Goal: Information Seeking & Learning: Learn about a topic

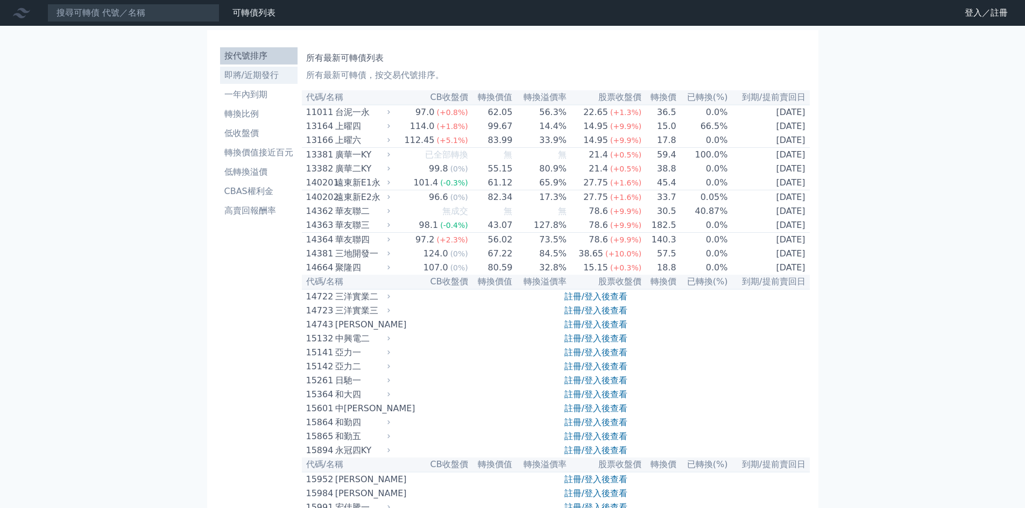
click at [263, 75] on li "即將/近期發行" at bounding box center [258, 75] width 77 height 13
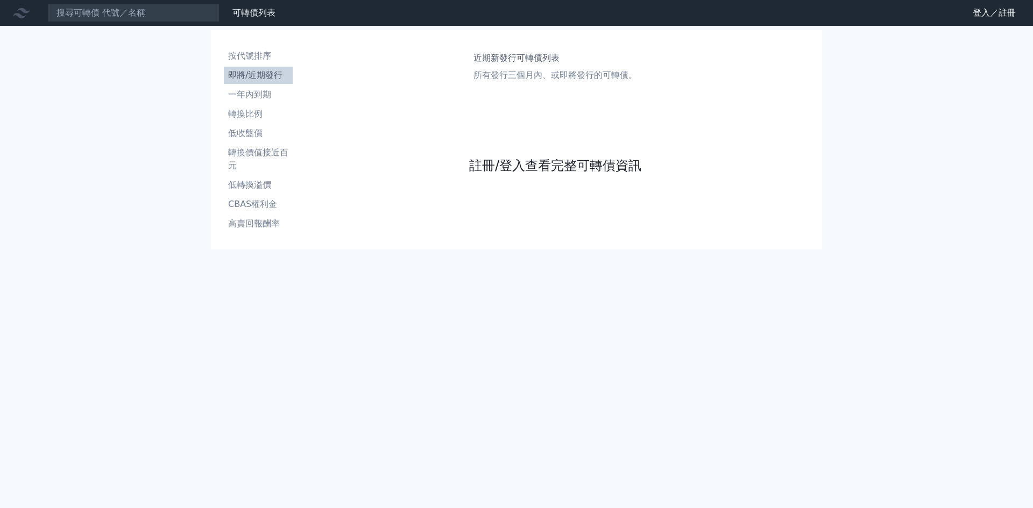
click at [501, 158] on link "註冊/登入查看完整可轉債資訊" at bounding box center [555, 165] width 172 height 17
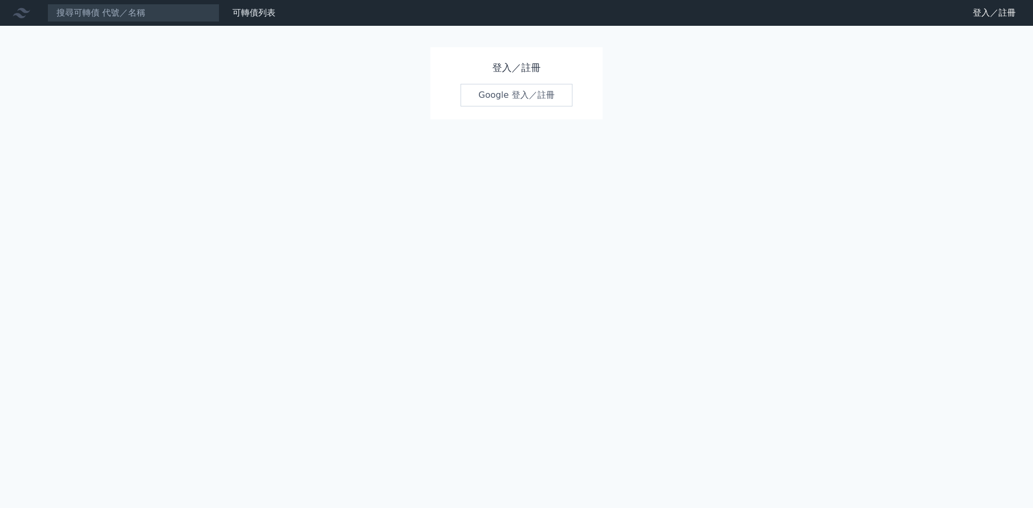
click at [514, 96] on link "Google 登入／註冊" at bounding box center [517, 95] width 112 height 23
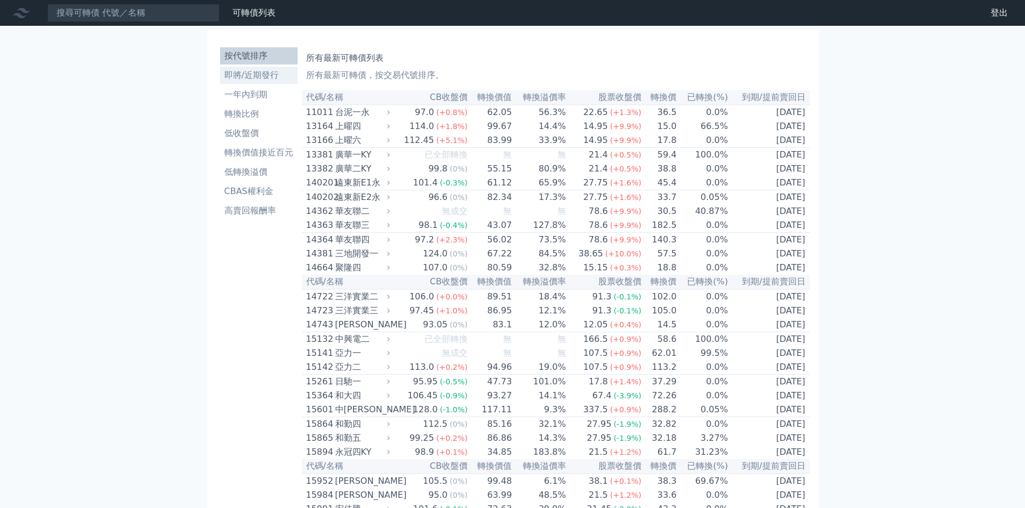
click at [261, 75] on li "即將/近期發行" at bounding box center [258, 75] width 77 height 13
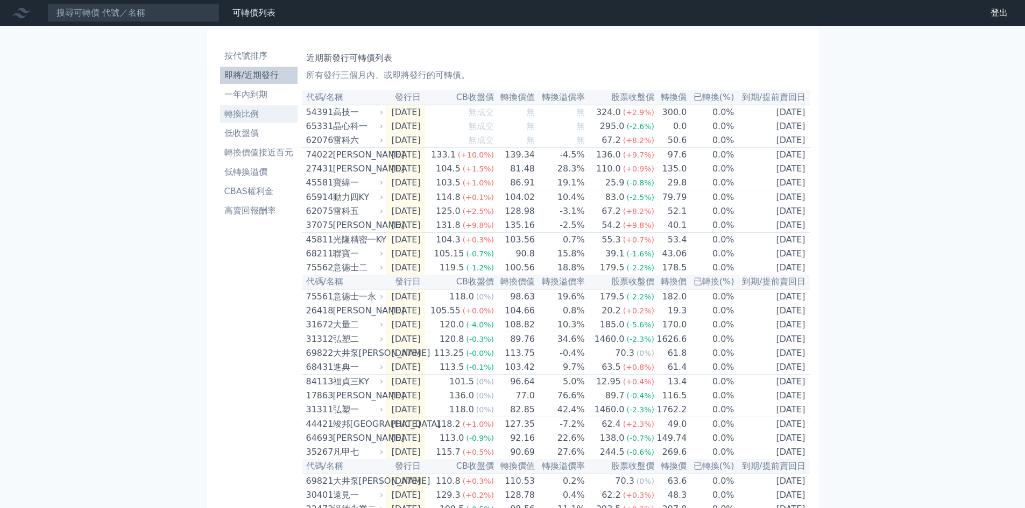
click at [248, 118] on li "轉換比例" at bounding box center [258, 114] width 77 height 13
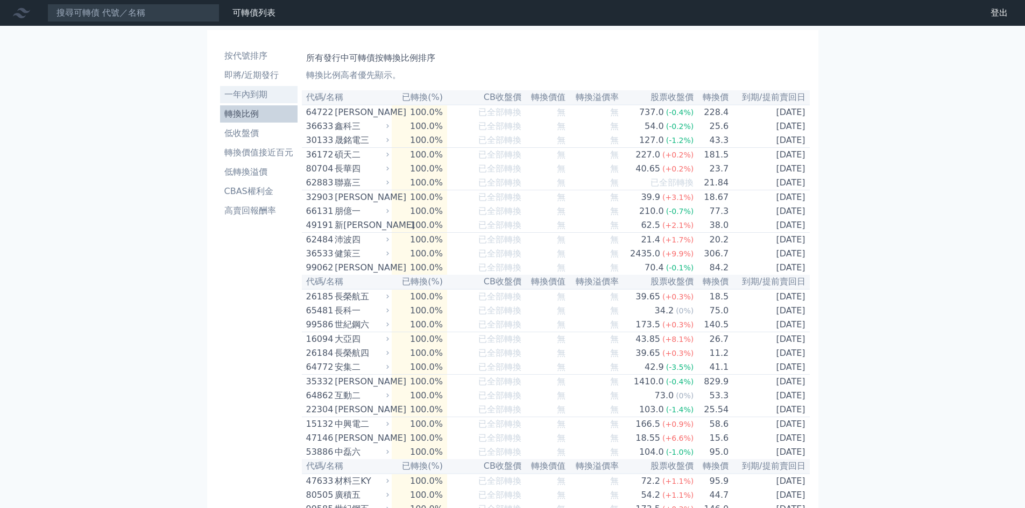
click at [266, 97] on li "一年內到期" at bounding box center [258, 94] width 77 height 13
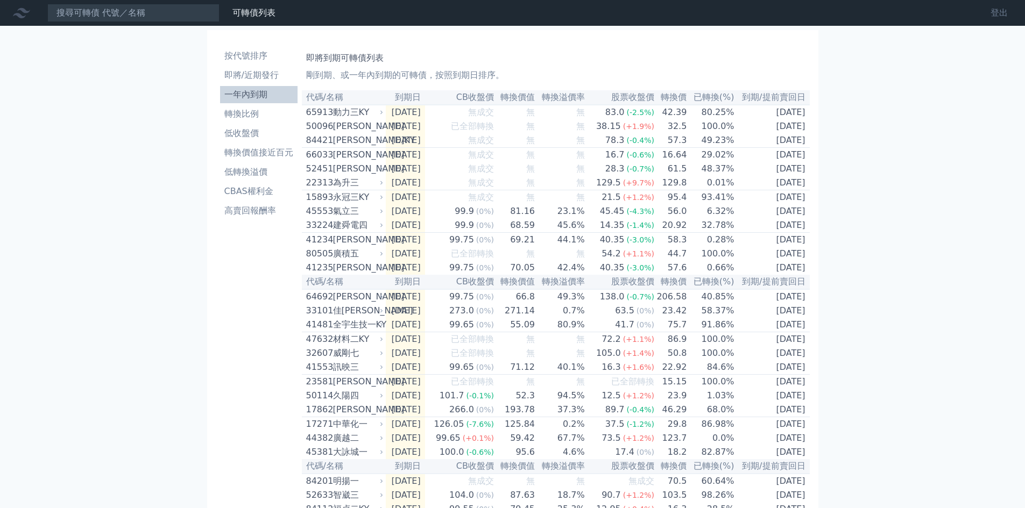
click at [1005, 14] on link "登出" at bounding box center [999, 12] width 34 height 17
